Goal: Transaction & Acquisition: Book appointment/travel/reservation

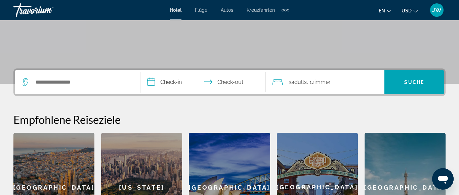
scroll to position [103, 0]
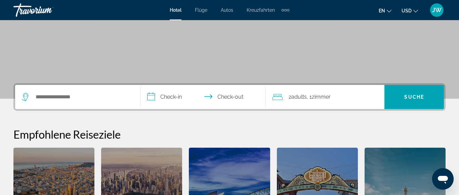
click at [389, 7] on button "en English Español Français Italiano Português русский" at bounding box center [384, 11] width 13 height 10
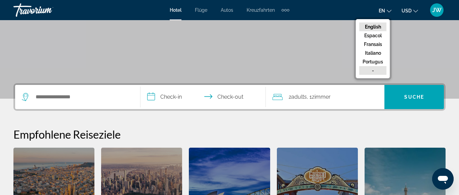
click at [377, 72] on button "-" at bounding box center [372, 70] width 27 height 9
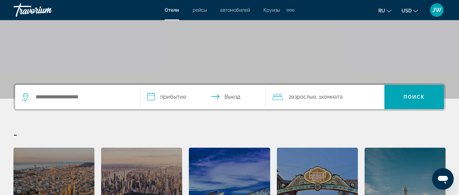
click at [418, 10] on icon "Währung ändern" at bounding box center [415, 11] width 5 height 5
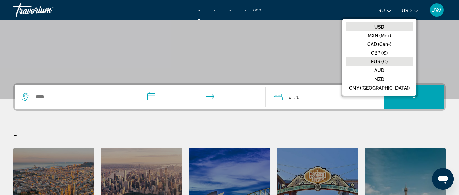
click at [406, 61] on button "EUR (€)" at bounding box center [378, 61] width 67 height 9
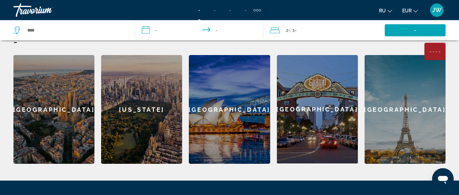
scroll to position [195, 0]
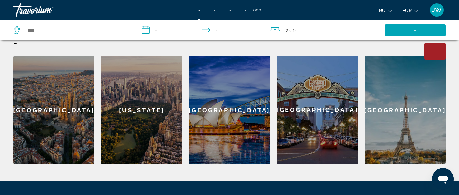
click at [64, 96] on div "[GEOGRAPHIC_DATA]" at bounding box center [53, 110] width 81 height 109
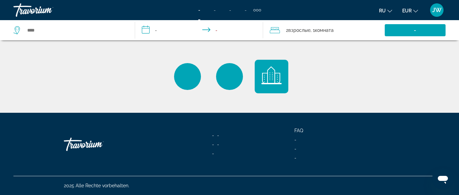
click at [146, 31] on input "**********" at bounding box center [200, 31] width 131 height 22
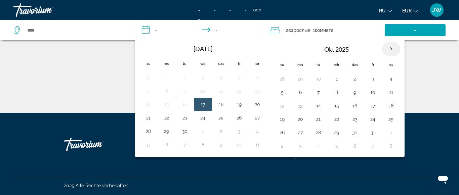
click at [387, 50] on th "Nächster Monat" at bounding box center [391, 49] width 18 height 15
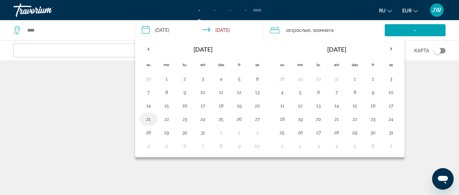
type input "**********"
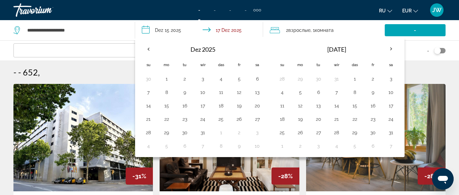
click at [436, 73] on div "- - 652 ," at bounding box center [229, 72] width 432 height 10
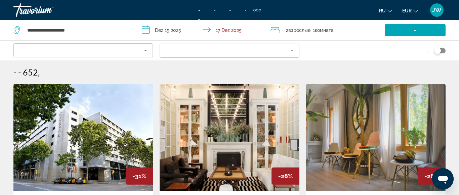
click at [143, 28] on input "**********" at bounding box center [200, 31] width 131 height 22
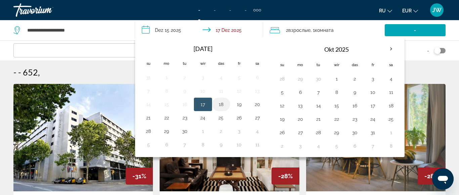
click at [222, 105] on button "18" at bounding box center [221, 104] width 11 height 9
click at [260, 105] on button "20" at bounding box center [257, 104] width 11 height 9
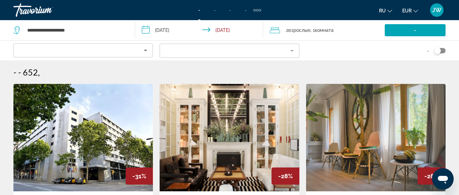
click at [143, 31] on input "**********" at bounding box center [200, 31] width 131 height 22
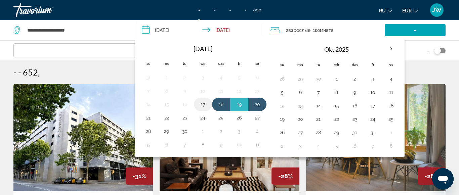
click at [205, 104] on button "17" at bounding box center [202, 104] width 11 height 9
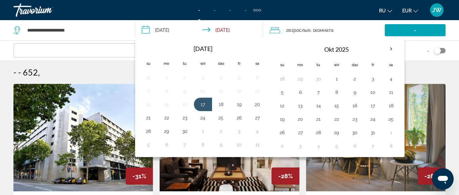
click at [177, 107] on td "16" at bounding box center [185, 104] width 18 height 13
click at [257, 105] on button "20" at bounding box center [257, 104] width 11 height 9
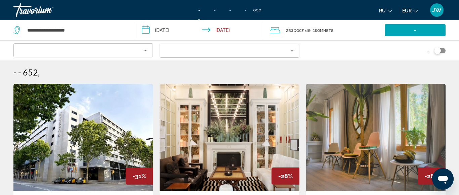
click at [149, 30] on input "**********" at bounding box center [200, 31] width 131 height 22
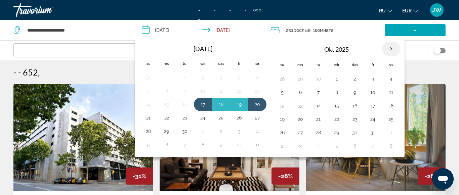
click at [391, 46] on th "Nächster Monat" at bounding box center [391, 49] width 18 height 15
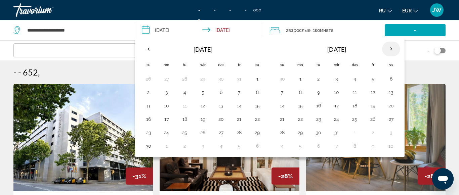
click at [391, 46] on th "Nächster Monat" at bounding box center [391, 49] width 18 height 15
click at [149, 106] on button "14" at bounding box center [148, 105] width 11 height 9
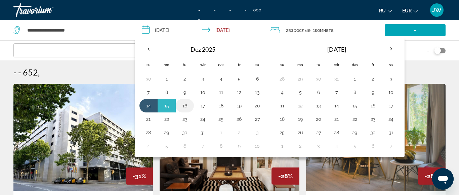
click at [181, 107] on button "16" at bounding box center [184, 105] width 11 height 9
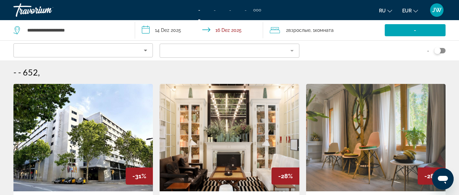
click at [148, 32] on input "**********" at bounding box center [200, 31] width 131 height 22
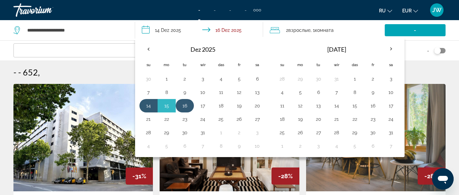
click at [186, 106] on button "16" at bounding box center [184, 105] width 11 height 9
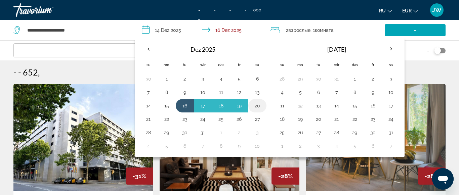
click at [255, 106] on button "20" at bounding box center [257, 105] width 11 height 9
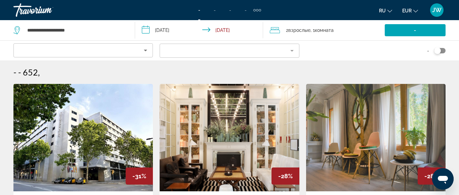
type input "**********"
click at [279, 32] on icon "Reisende: 2 Erwachsene, 0 Kinder" at bounding box center [275, 30] width 10 height 8
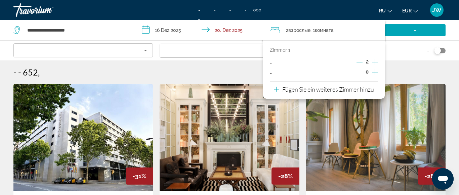
click at [358, 61] on icon "Decrement Erwachsene" at bounding box center [359, 62] width 6 height 6
click at [401, 49] on div "-" at bounding box center [375, 51] width 139 height 20
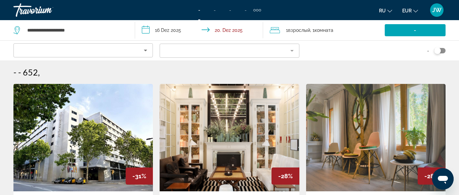
click at [278, 32] on icon "Reisende: 1 Erwachsene, 0 Kinder" at bounding box center [275, 30] width 10 height 8
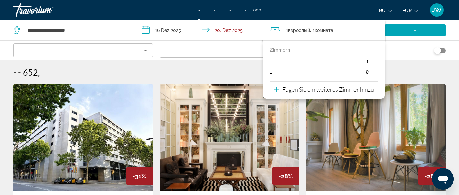
click at [374, 61] on icon "Erwachsene" at bounding box center [375, 62] width 6 height 8
click at [104, 69] on div "- - 652 ," at bounding box center [229, 72] width 432 height 10
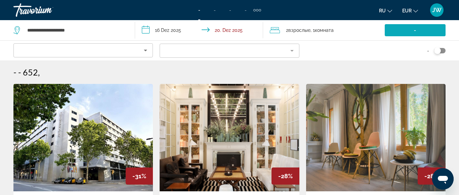
click at [392, 27] on span "Suche Widget" at bounding box center [414, 30] width 61 height 16
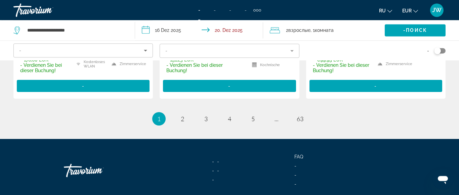
scroll to position [1027, 0]
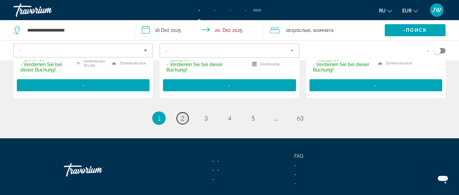
click at [180, 122] on link "Seite 2" at bounding box center [183, 118] width 12 height 12
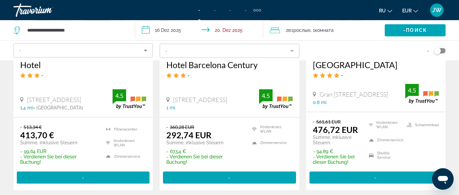
scroll to position [985, 0]
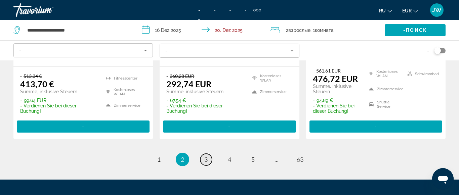
click at [205, 159] on span "3" at bounding box center [205, 159] width 3 height 7
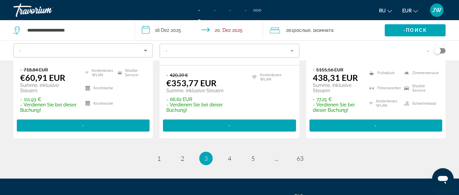
scroll to position [1063, 0]
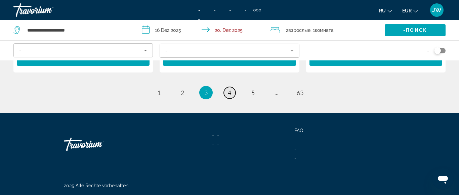
click at [228, 94] on span "4" at bounding box center [229, 92] width 3 height 7
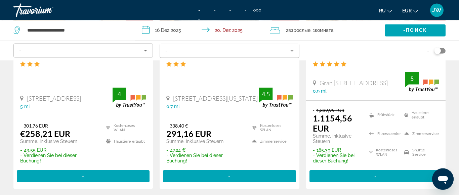
scroll to position [479, 0]
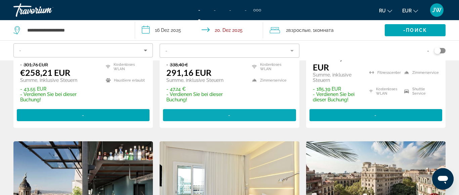
click at [238, 111] on span "Hauptinhalt" at bounding box center [229, 115] width 133 height 16
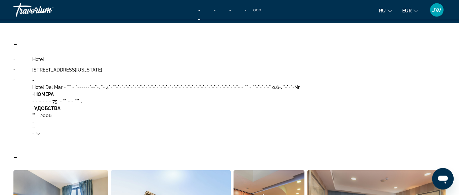
scroll to position [308, 0]
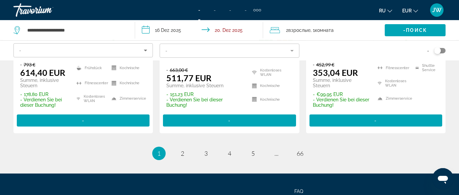
scroll to position [993, 0]
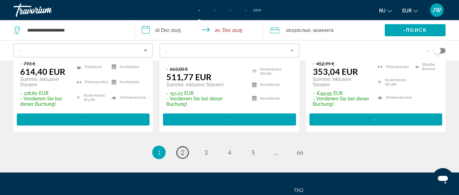
click at [181, 153] on span "2" at bounding box center [182, 152] width 3 height 7
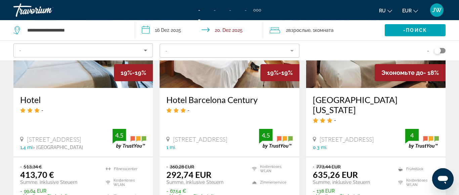
scroll to position [925, 0]
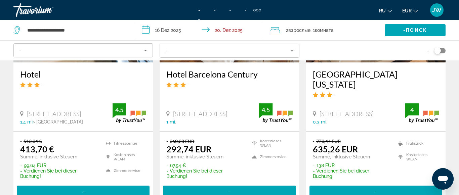
click at [194, 76] on h3 "Hotel Barcelona Century" at bounding box center [229, 74] width 126 height 10
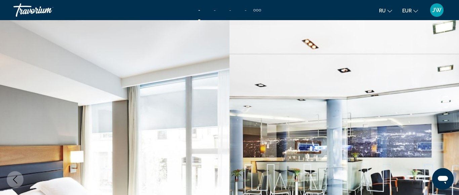
click at [255, 11] on div "Zusätzliche Navigationsartikel" at bounding box center [254, 10] width 2 height 2
click at [38, 9] on div "Travorium" at bounding box center [46, 9] width 67 height 17
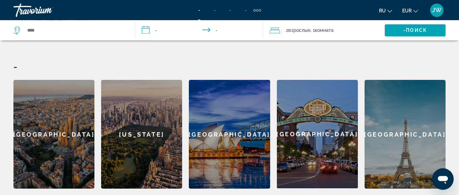
scroll to position [240, 0]
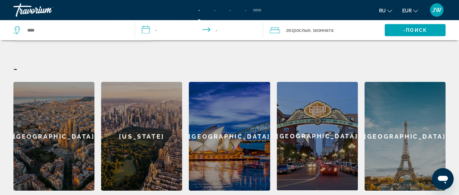
click at [409, 143] on div "[GEOGRAPHIC_DATA]" at bounding box center [404, 136] width 81 height 109
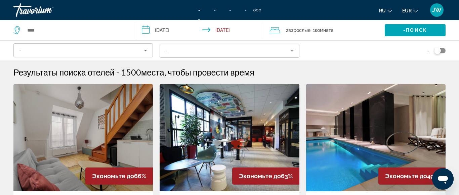
type input "**********"
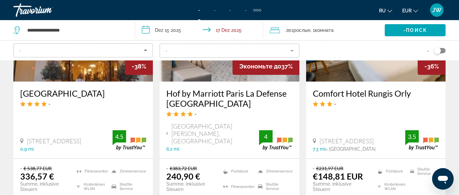
scroll to position [925, 0]
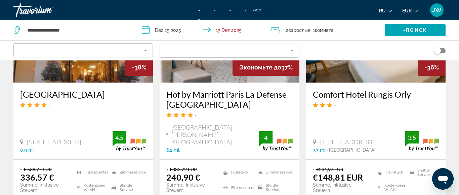
click at [216, 89] on h3 "Hof by Marriott Paris La Defense [GEOGRAPHIC_DATA]" at bounding box center [229, 99] width 126 height 20
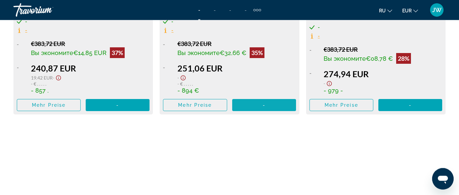
scroll to position [1198, 0]
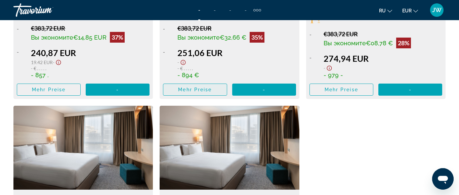
click at [197, 89] on span "Mehr Preise" at bounding box center [195, 89] width 34 height 5
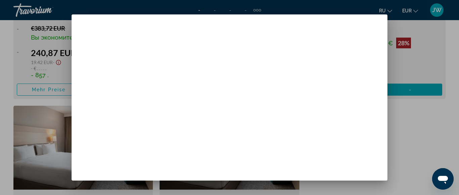
scroll to position [0, 0]
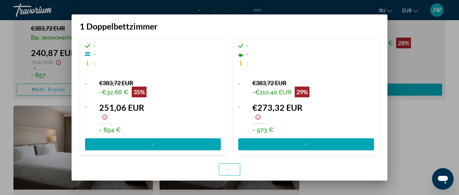
click at [395, 29] on div at bounding box center [229, 97] width 459 height 195
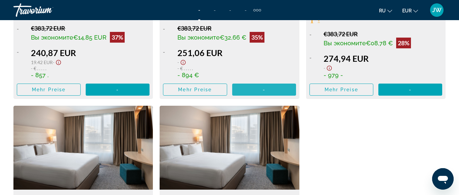
click at [251, 89] on span "Hauptinhalt" at bounding box center [264, 90] width 64 height 16
